Goal: Use online tool/utility: Utilize a website feature to perform a specific function

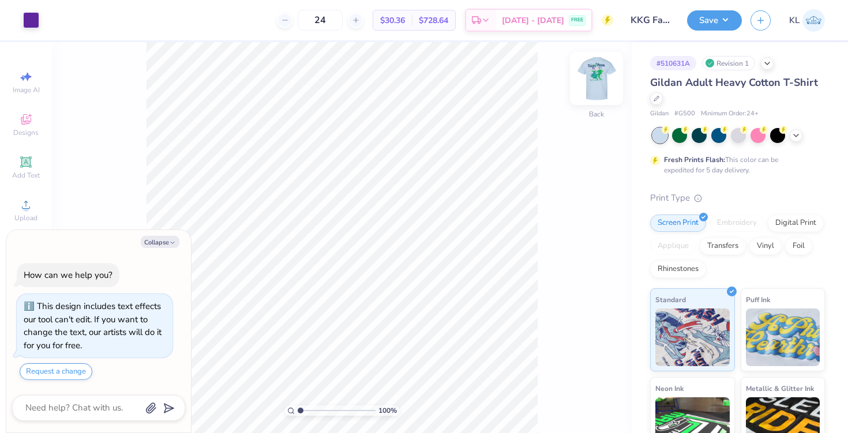
click at [603, 71] on img at bounding box center [596, 78] width 46 height 46
click at [54, 25] on div at bounding box center [52, 19] width 16 height 16
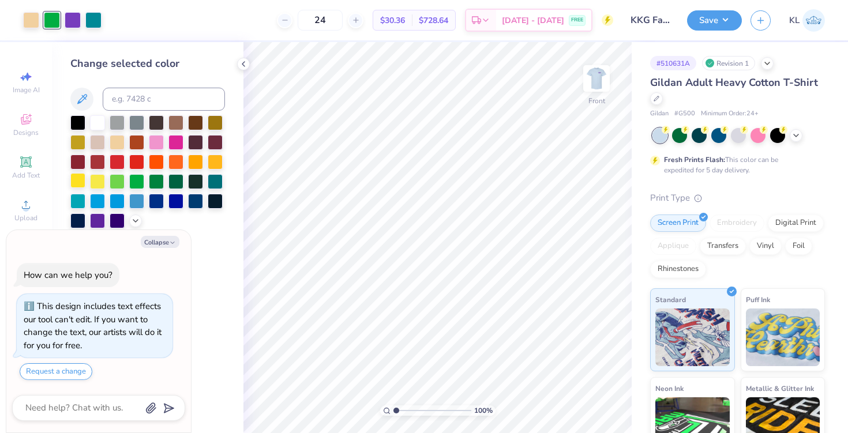
click at [78, 180] on div at bounding box center [77, 180] width 15 height 15
click at [213, 159] on div at bounding box center [215, 160] width 15 height 15
click at [114, 143] on div at bounding box center [117, 141] width 15 height 15
click at [140, 220] on icon at bounding box center [135, 219] width 9 height 9
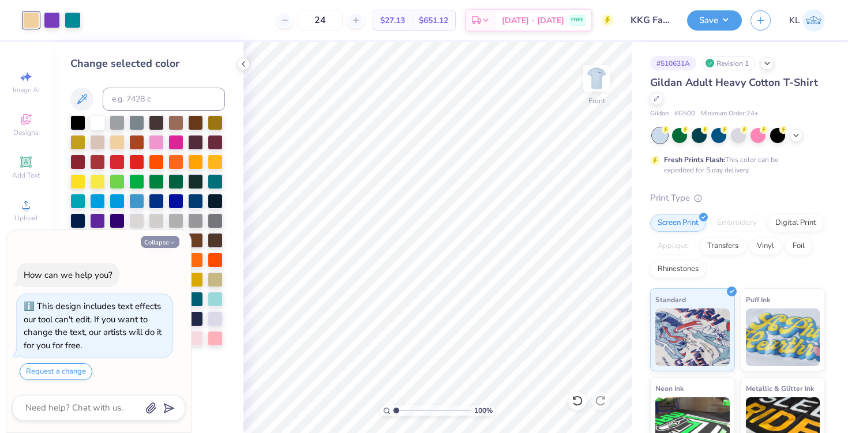
click at [173, 241] on icon "button" at bounding box center [172, 242] width 7 height 7
type textarea "x"
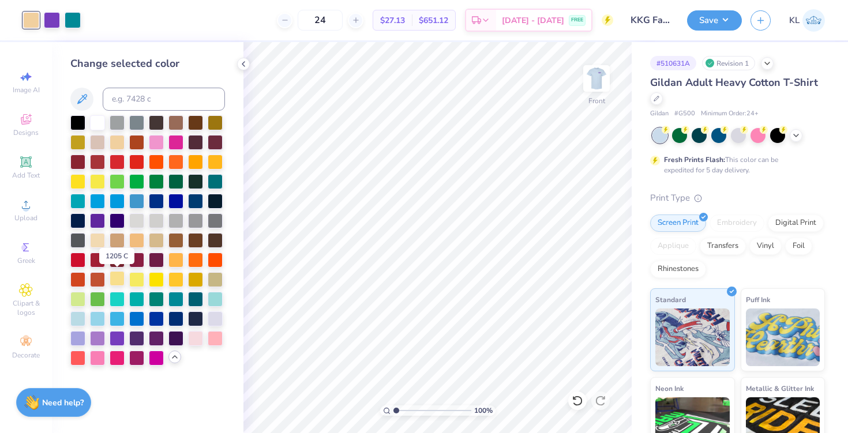
click at [116, 280] on div at bounding box center [117, 278] width 15 height 15
click at [158, 277] on div at bounding box center [156, 278] width 15 height 15
click at [175, 278] on div at bounding box center [175, 278] width 15 height 15
click at [579, 397] on icon at bounding box center [577, 401] width 10 height 10
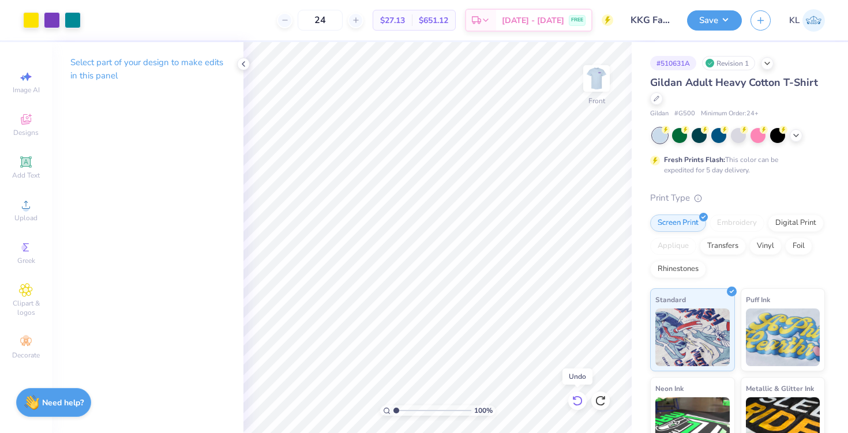
click at [579, 397] on icon at bounding box center [577, 401] width 10 height 10
click at [577, 400] on icon at bounding box center [577, 401] width 12 height 12
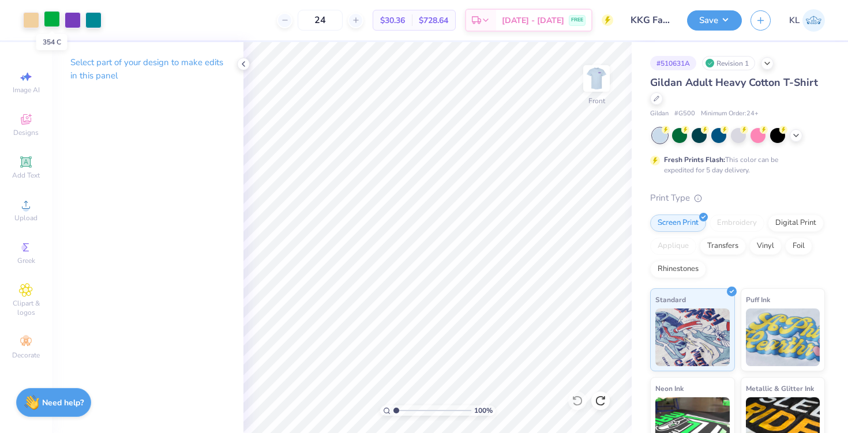
click at [53, 22] on div at bounding box center [52, 19] width 16 height 16
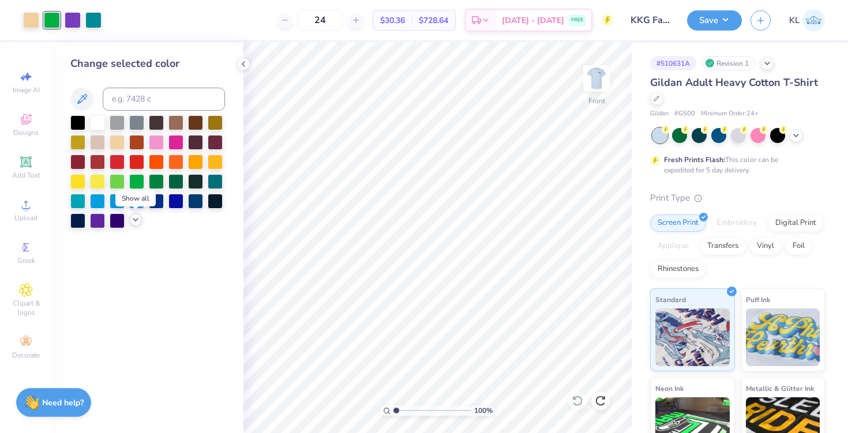
click at [134, 220] on polyline at bounding box center [135, 220] width 5 height 2
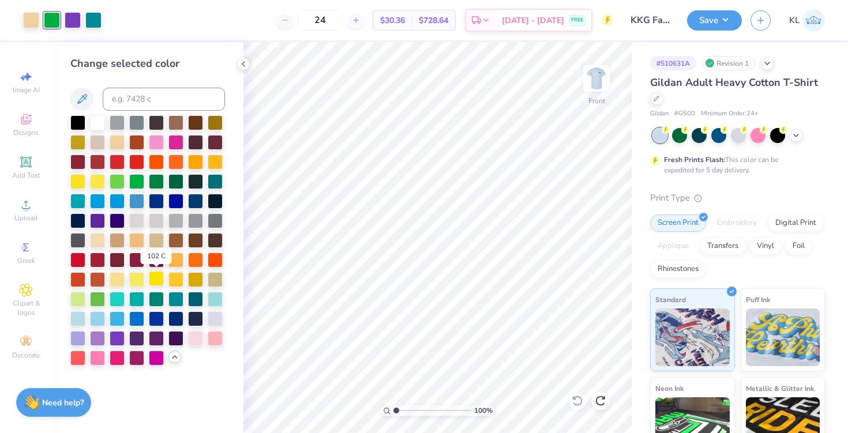
click at [157, 278] on div at bounding box center [156, 278] width 15 height 15
click at [180, 279] on div at bounding box center [175, 278] width 15 height 15
click at [120, 276] on div at bounding box center [117, 278] width 15 height 15
click at [193, 281] on div at bounding box center [195, 278] width 15 height 15
click at [177, 261] on div at bounding box center [175, 258] width 15 height 15
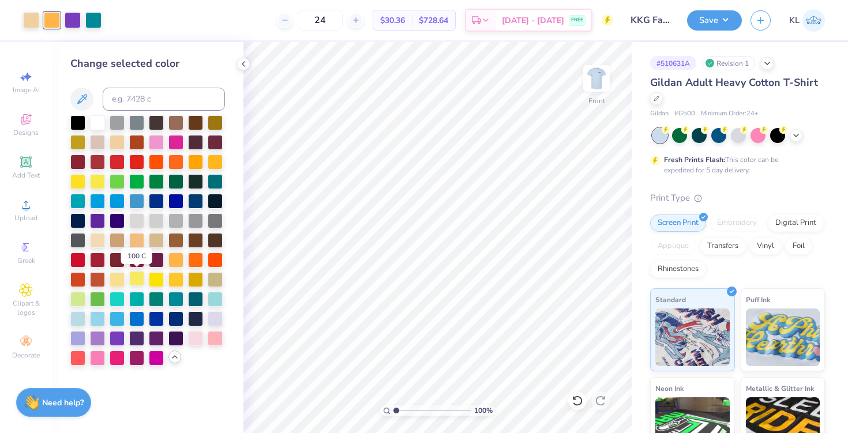
click at [141, 277] on div at bounding box center [136, 278] width 15 height 15
click at [81, 177] on div at bounding box center [77, 180] width 15 height 15
